Goal: Information Seeking & Learning: Find specific fact

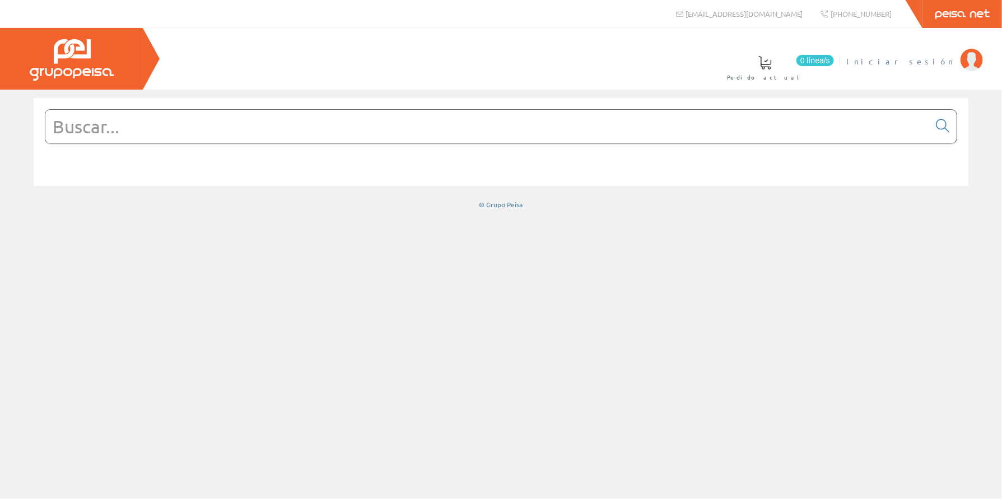
click at [926, 61] on span "Iniciar sesión" at bounding box center [901, 60] width 109 height 11
click at [379, 108] on div at bounding box center [501, 141] width 913 height 73
click at [366, 126] on input "text" at bounding box center [487, 127] width 884 height 34
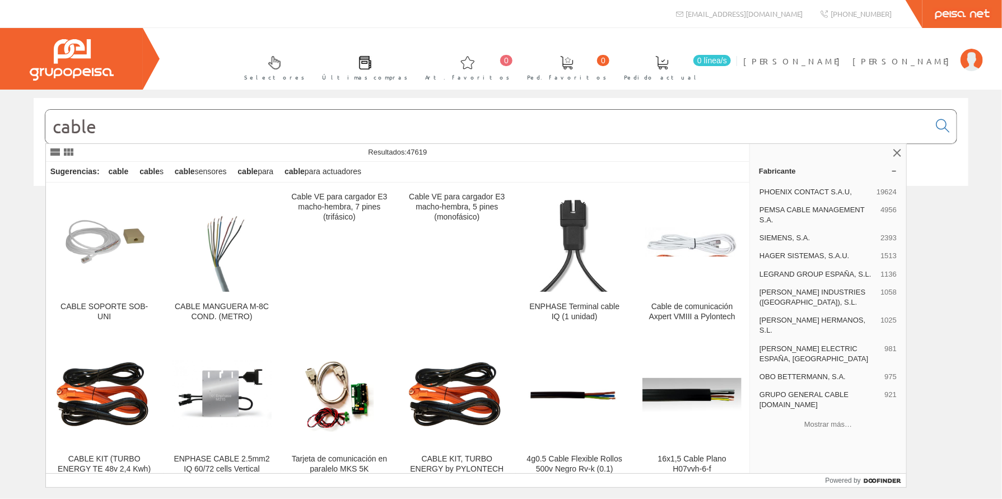
click at [174, 128] on input "cable" at bounding box center [487, 127] width 884 height 34
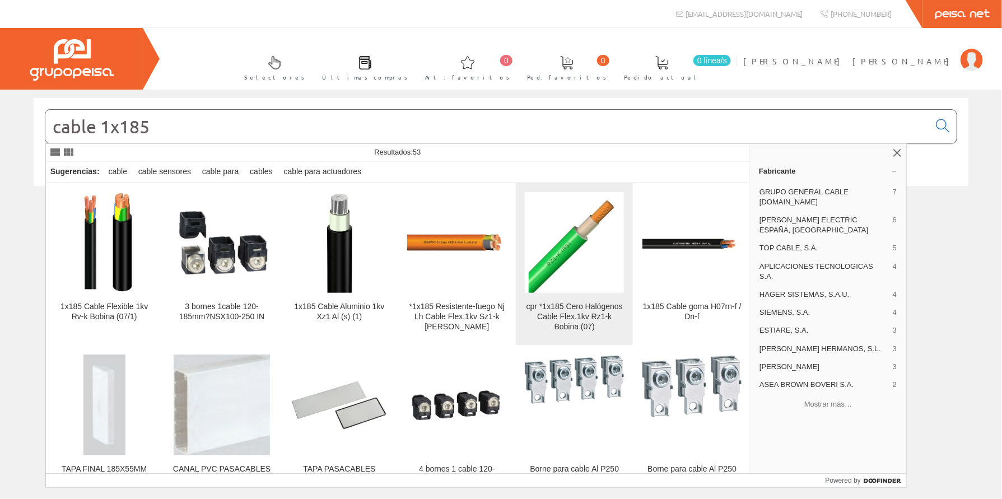
type input "cable 1x185"
click at [568, 312] on div "cpr *1x185 Cero Halógenos Cable Flex.1kv Rz1-k Bobina (07)" at bounding box center [574, 317] width 99 height 30
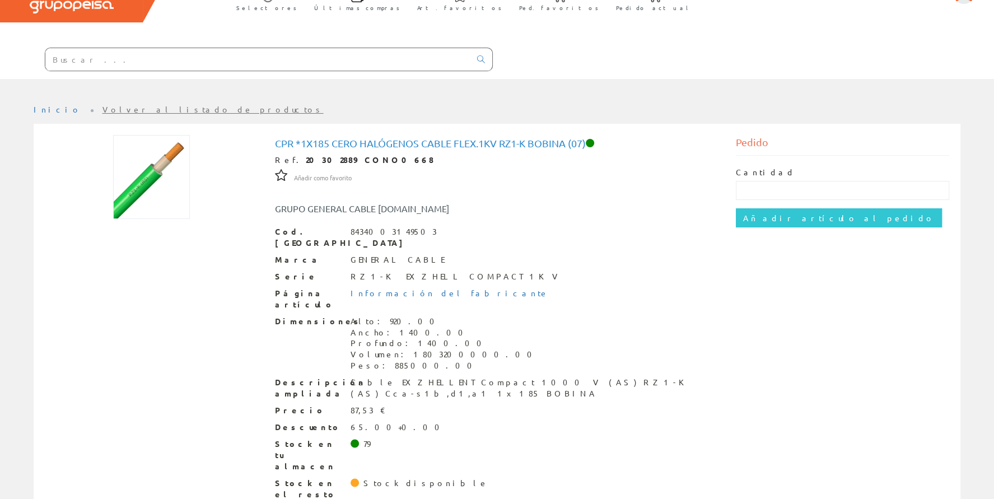
scroll to position [71, 0]
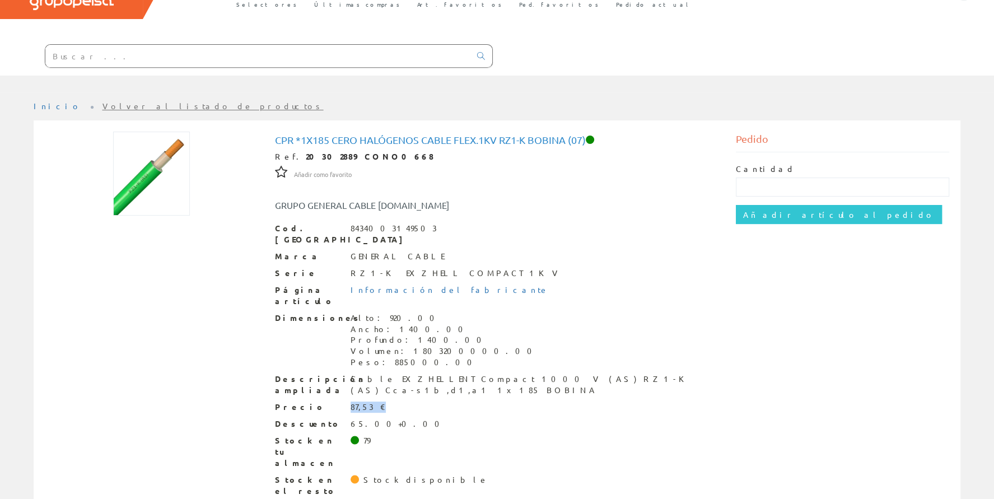
drag, startPoint x: 352, startPoint y: 382, endPoint x: 399, endPoint y: 387, distance: 47.3
click at [399, 402] on div "Precio 87,53 €" at bounding box center [497, 407] width 444 height 11
drag, startPoint x: 369, startPoint y: 340, endPoint x: 405, endPoint y: 341, distance: 36.4
click at [405, 357] on div "Peso: 885000.00" at bounding box center [445, 362] width 188 height 11
